Goal: Find specific page/section: Find specific page/section

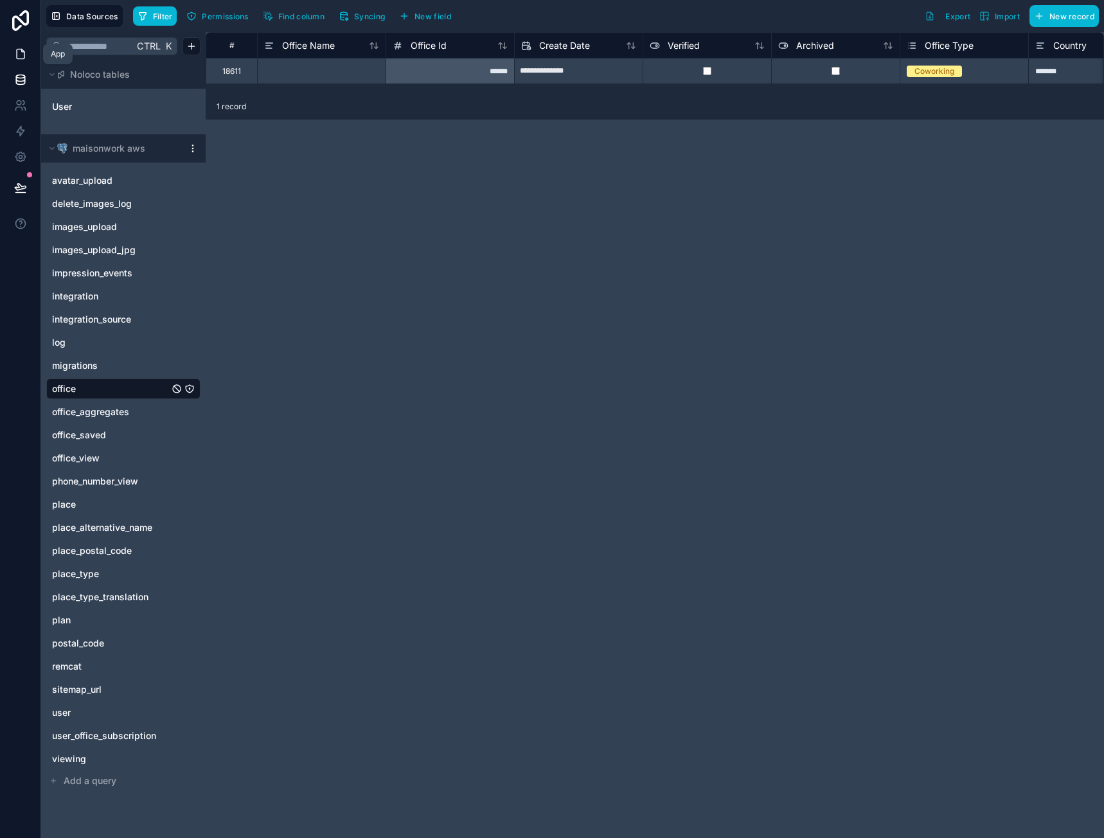
click at [21, 60] on link at bounding box center [20, 54] width 41 height 26
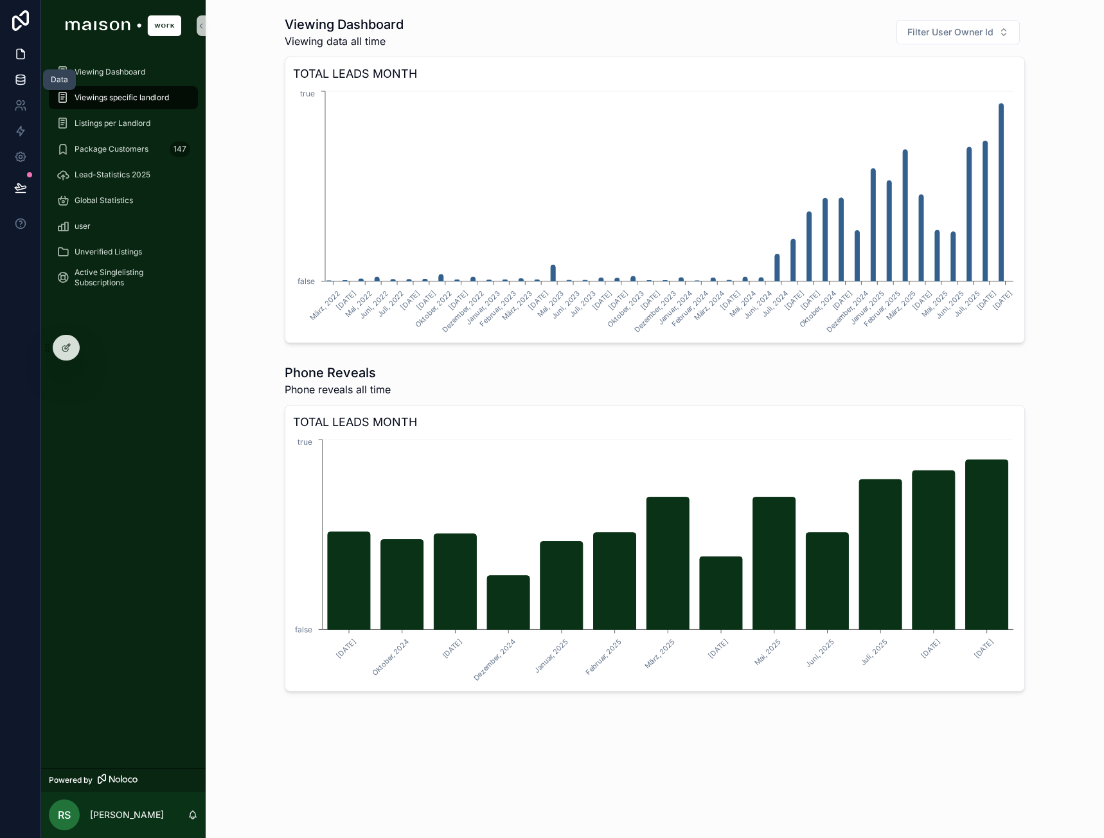
click at [33, 79] on link at bounding box center [20, 80] width 41 height 26
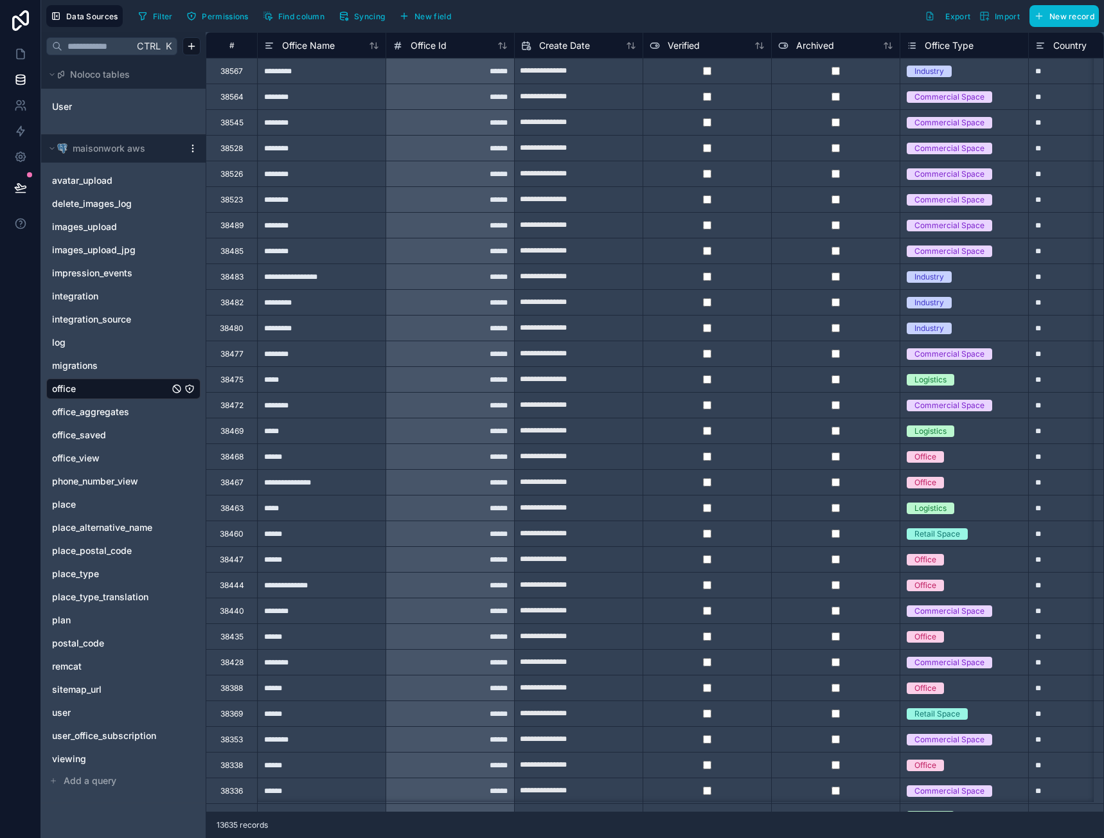
click at [23, 80] on icon at bounding box center [20, 79] width 8 height 5
click at [118, 317] on span "integration_source" at bounding box center [91, 319] width 79 height 13
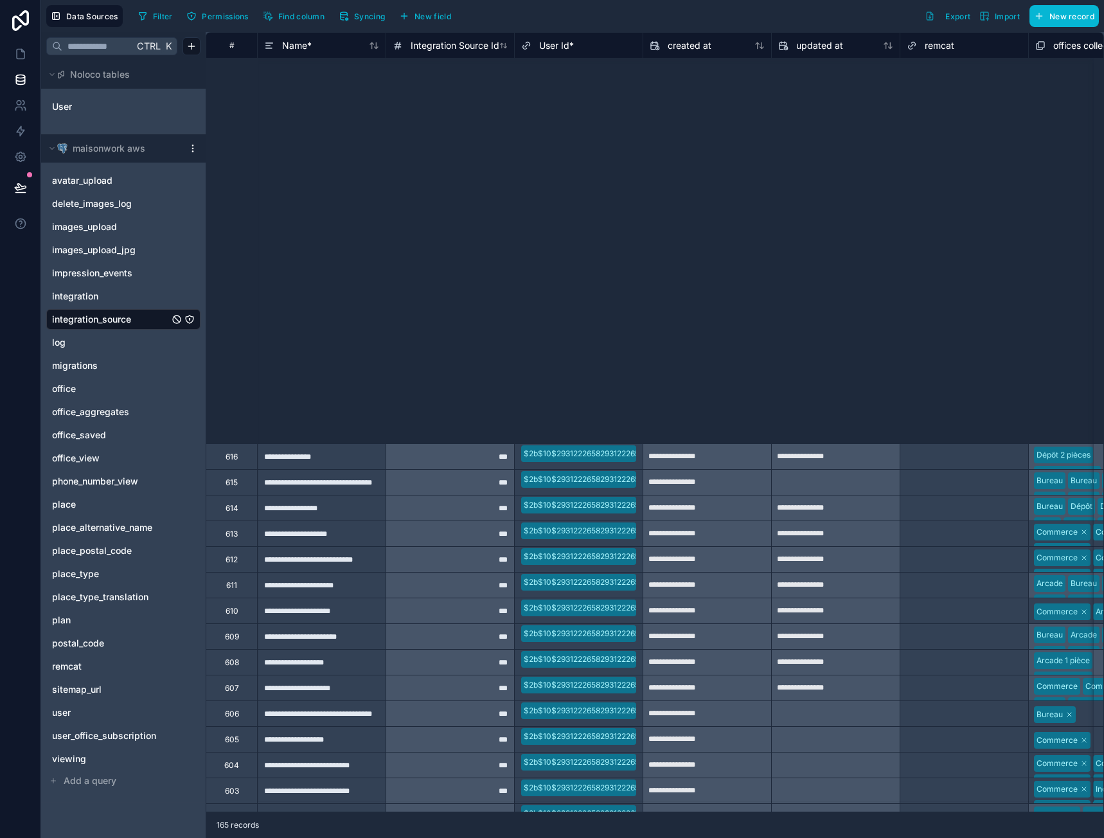
scroll to position [541, 0]
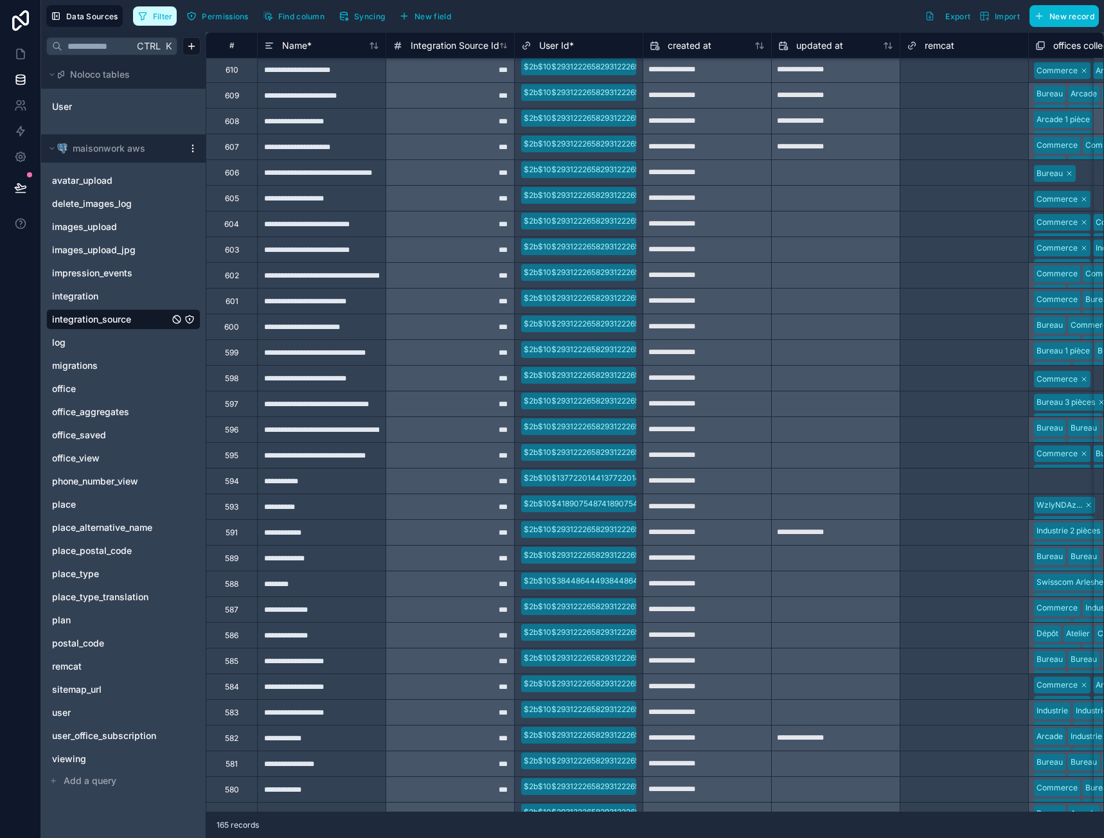
click at [167, 21] on span "Filter" at bounding box center [163, 17] width 20 height 10
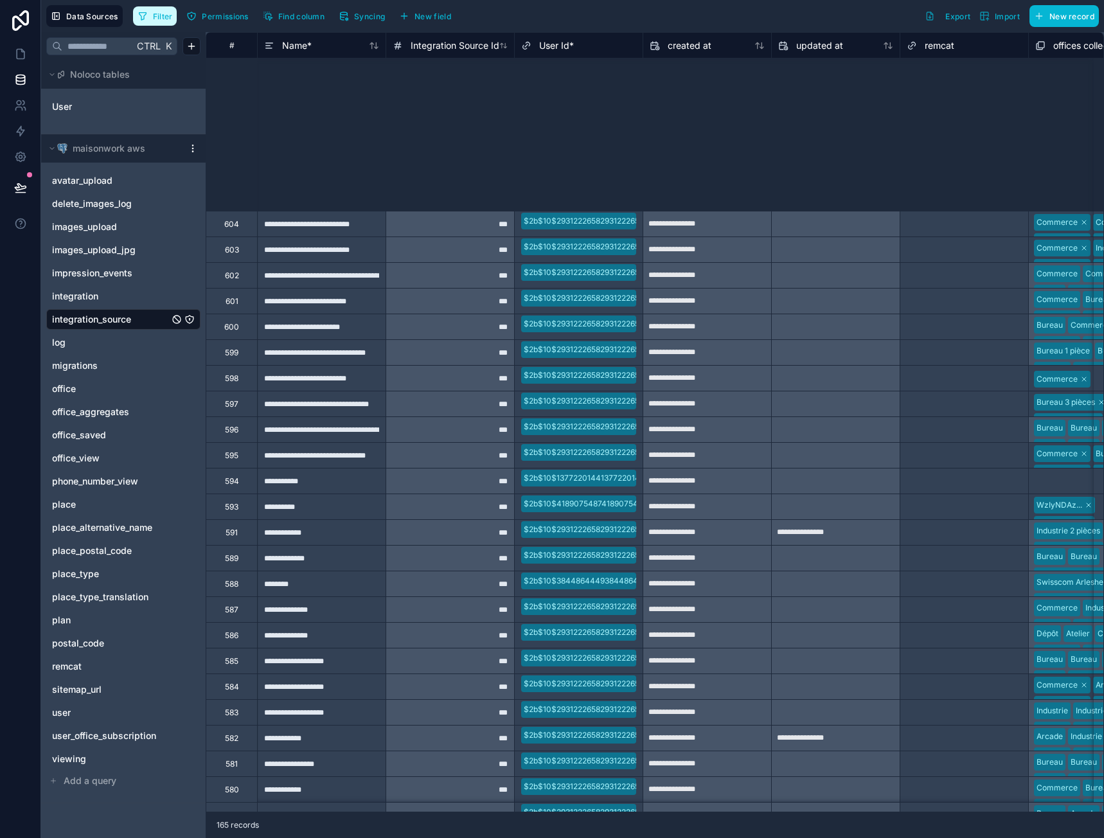
scroll to position [863, 0]
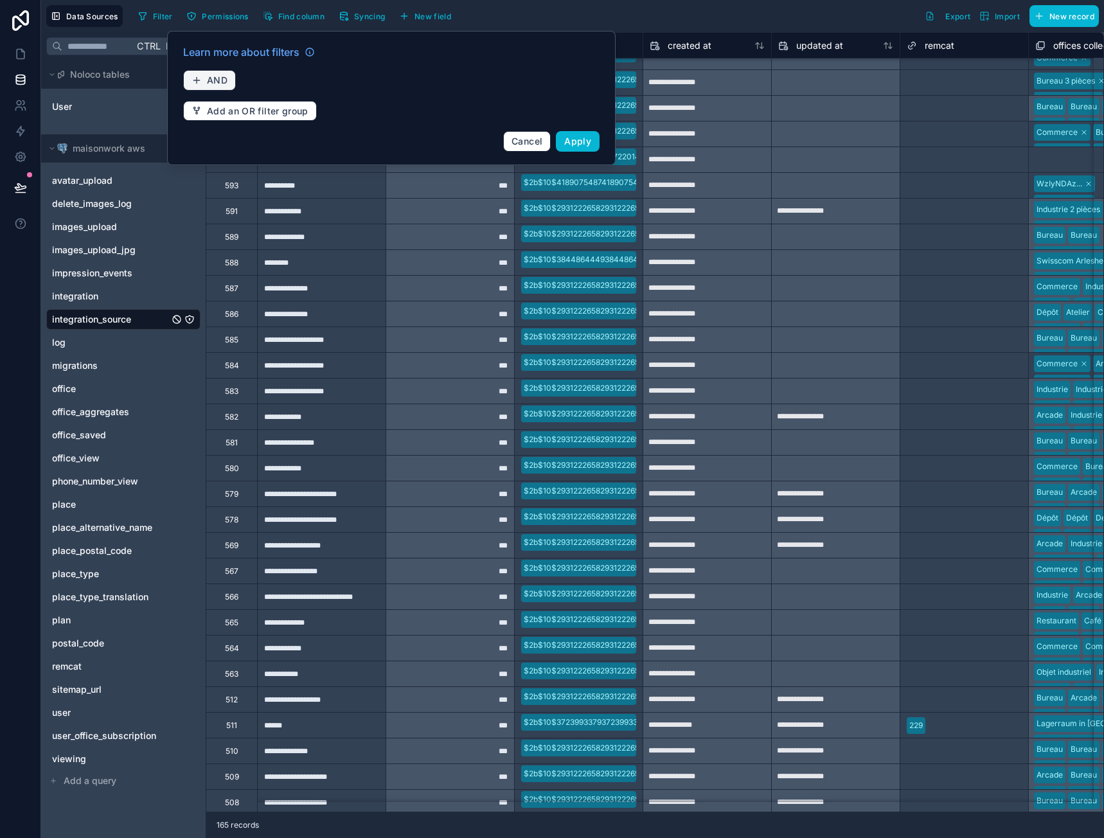
click at [207, 81] on span "AND" at bounding box center [217, 81] width 21 height 12
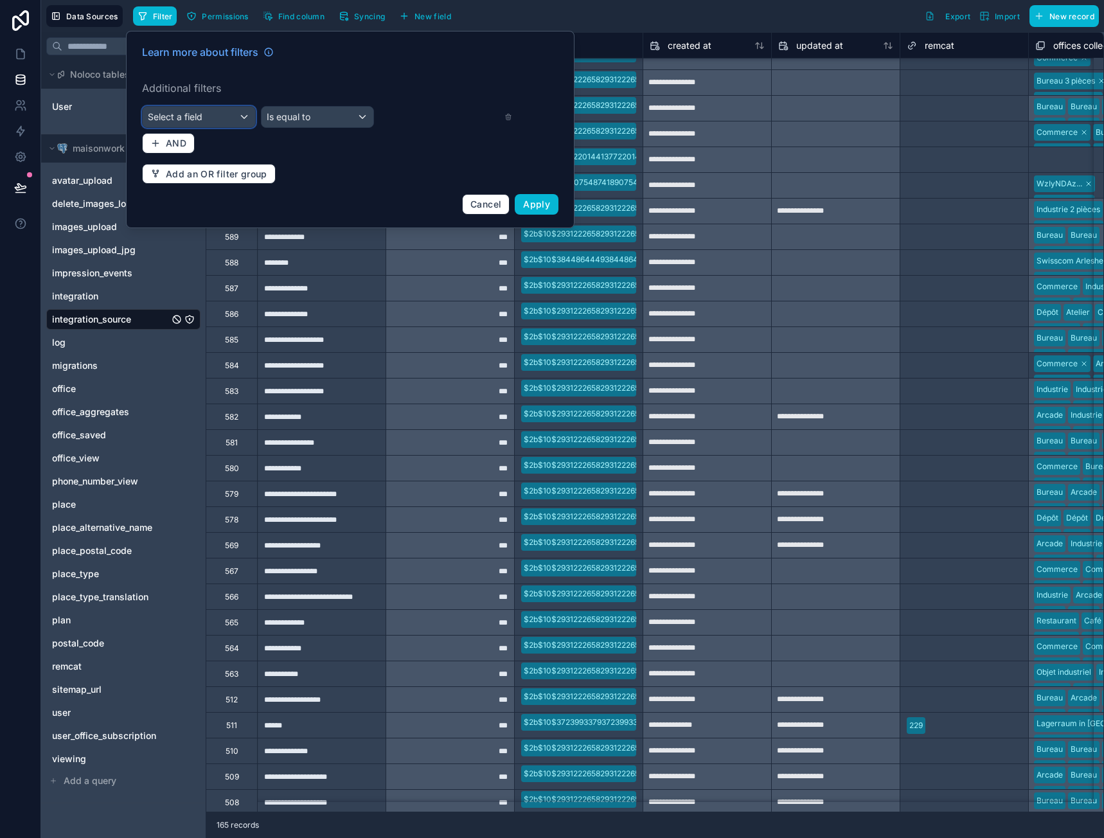
click at [221, 118] on div "Select a field" at bounding box center [199, 117] width 113 height 21
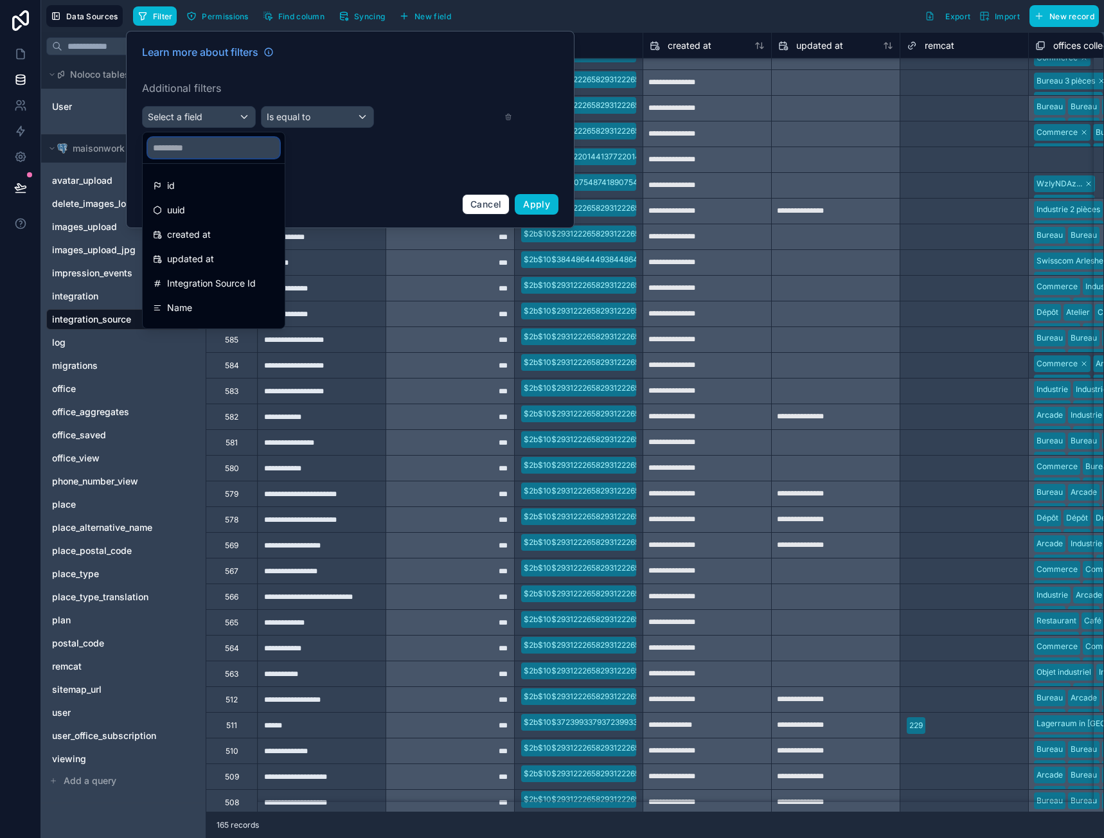
click at [213, 141] on input "text" at bounding box center [214, 148] width 132 height 21
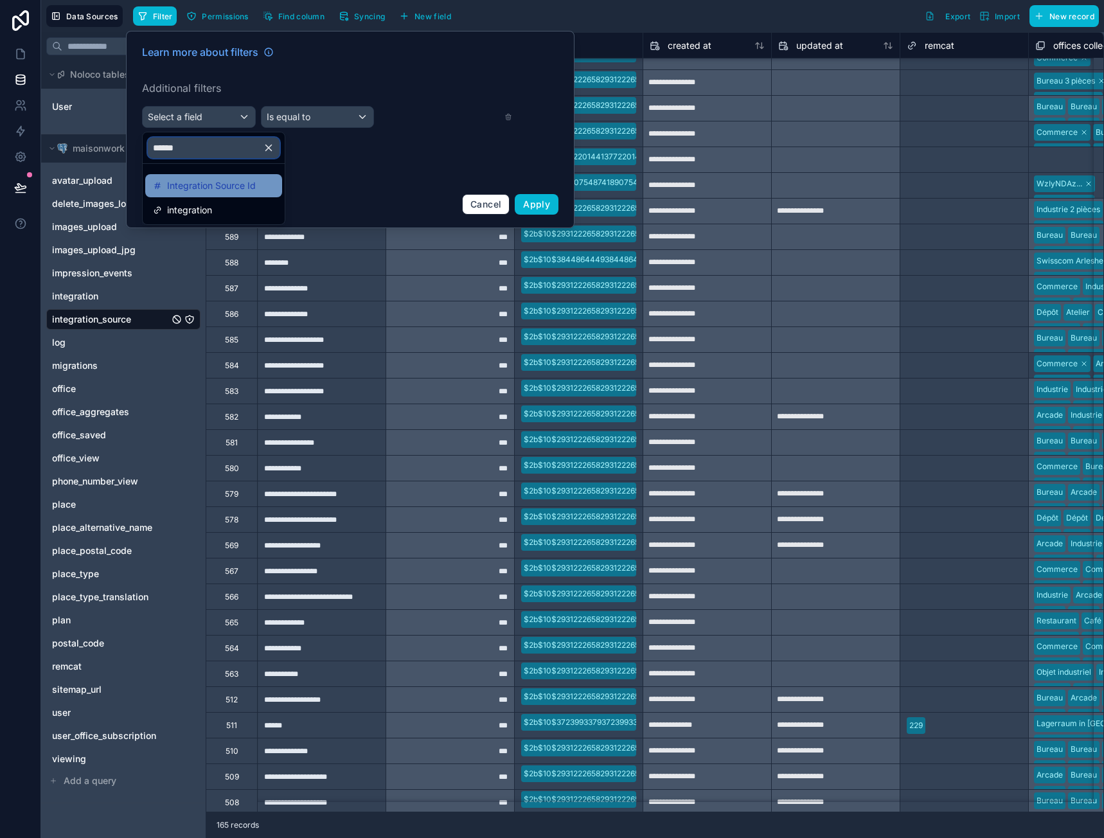
type input "******"
click at [213, 180] on span "Integration Source Id" at bounding box center [211, 185] width 89 height 15
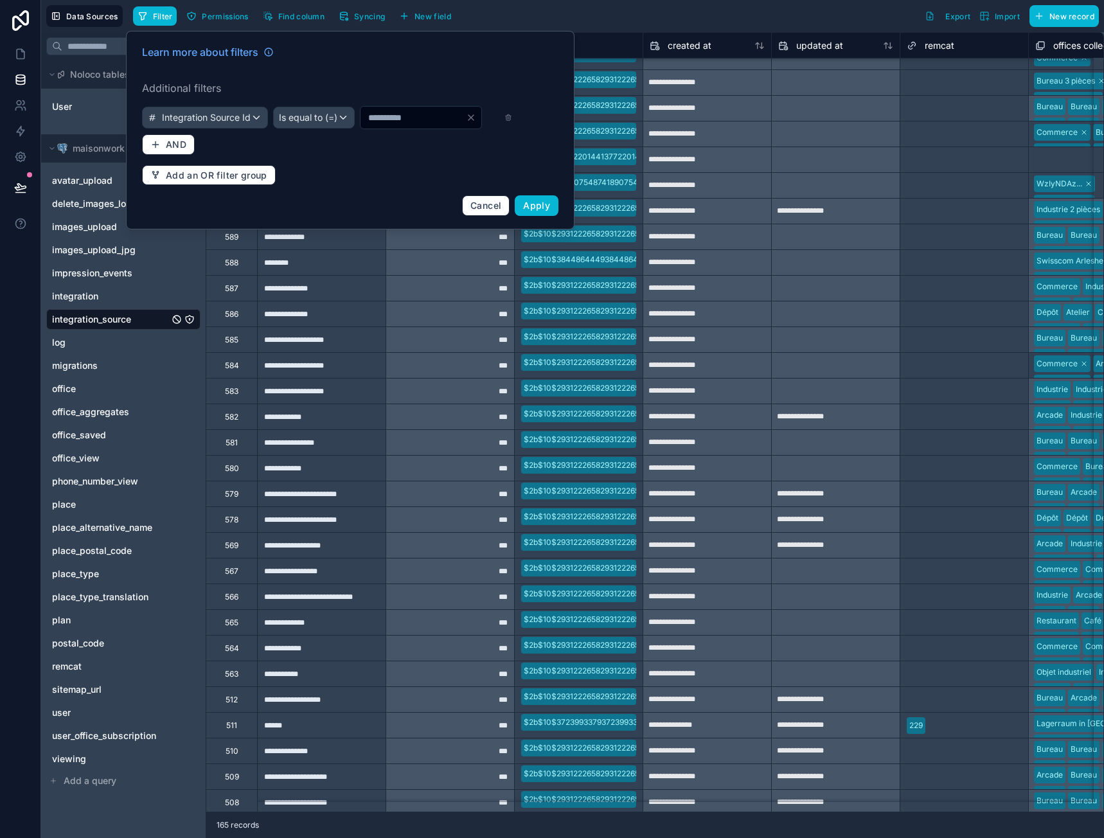
click at [361, 127] on input "*" at bounding box center [413, 118] width 105 height 18
type input "**"
click at [551, 216] on button "Apply" at bounding box center [537, 205] width 44 height 21
